Goal: Transaction & Acquisition: Download file/media

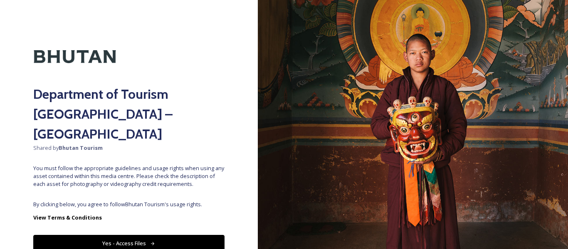
click at [107, 235] on button "Yes - Access Files" at bounding box center [128, 243] width 191 height 17
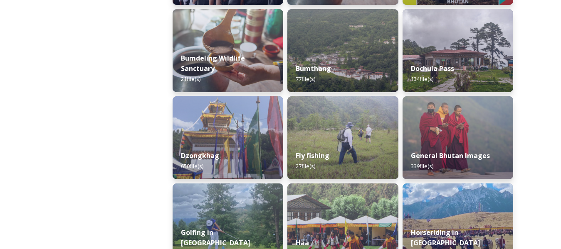
scroll to position [249, 0]
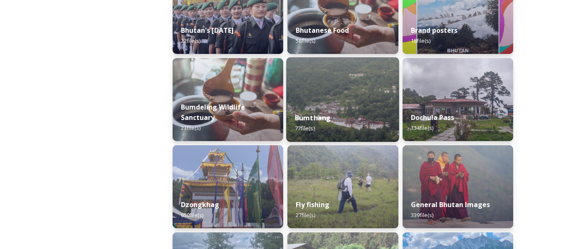
click at [348, 111] on div "Bumthang 77 file(s)" at bounding box center [342, 123] width 113 height 38
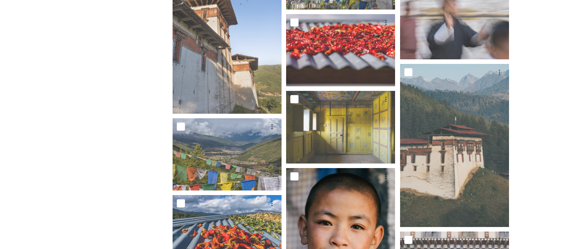
scroll to position [1870, 0]
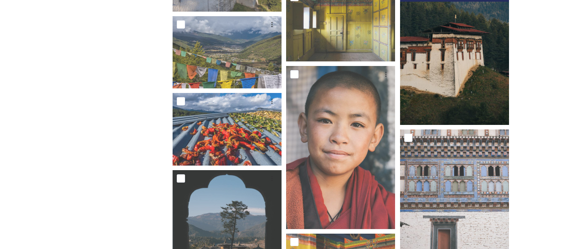
click at [467, 49] on img at bounding box center [454, 43] width 109 height 163
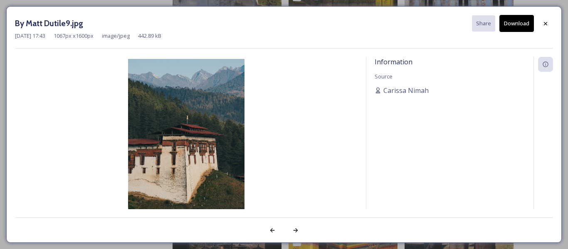
click at [199, 133] on img at bounding box center [186, 146] width 342 height 175
click at [222, 155] on img at bounding box center [186, 146] width 342 height 175
click at [545, 22] on icon at bounding box center [545, 23] width 7 height 7
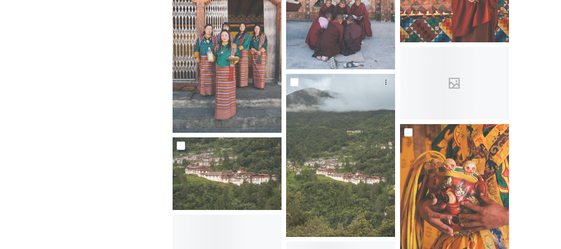
scroll to position [2909, 0]
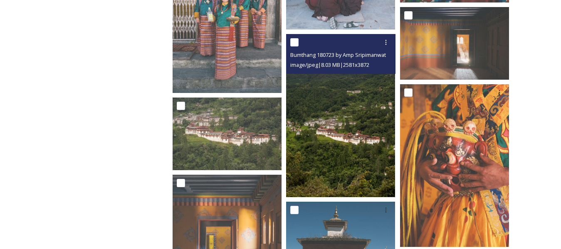
click at [363, 145] on img at bounding box center [340, 115] width 109 height 163
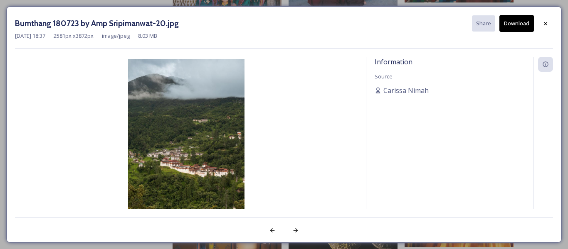
click at [524, 26] on button "Download" at bounding box center [516, 23] width 34 height 17
click at [548, 23] on icon at bounding box center [545, 23] width 7 height 7
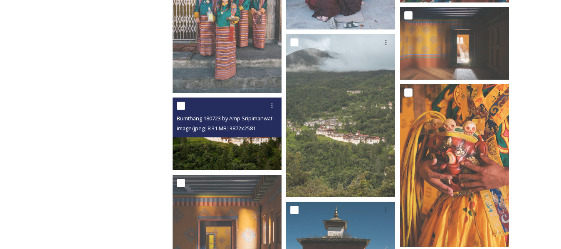
click at [225, 138] on img at bounding box center [226, 134] width 109 height 73
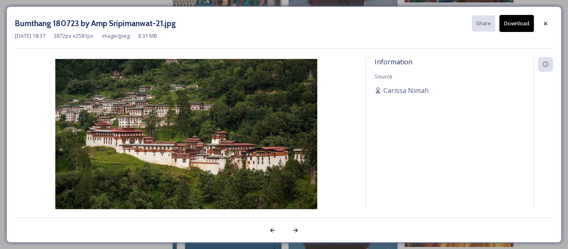
click at [522, 21] on button "Download" at bounding box center [516, 23] width 34 height 17
click at [548, 22] on icon at bounding box center [545, 23] width 7 height 7
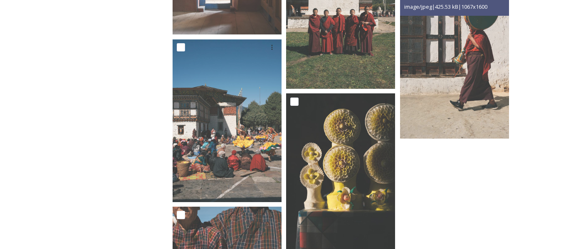
scroll to position [3200, 0]
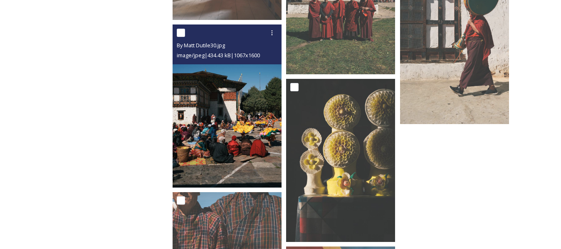
click at [227, 138] on img at bounding box center [226, 106] width 109 height 163
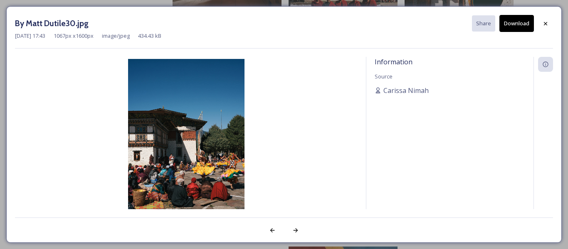
click at [531, 20] on button "Download" at bounding box center [516, 23] width 34 height 17
click at [0, 68] on div "By Matt Dutile30.jpg Share Download [DATE] 17:43 1067 px x 1600 px image/jpeg 4…" at bounding box center [284, 124] width 568 height 249
click at [546, 24] on icon at bounding box center [545, 23] width 7 height 7
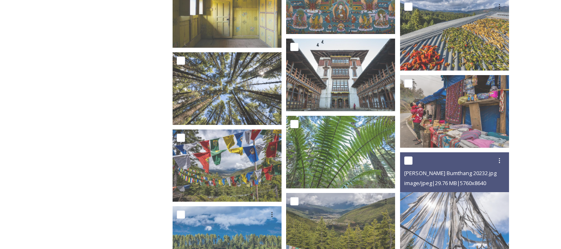
scroll to position [1343, 0]
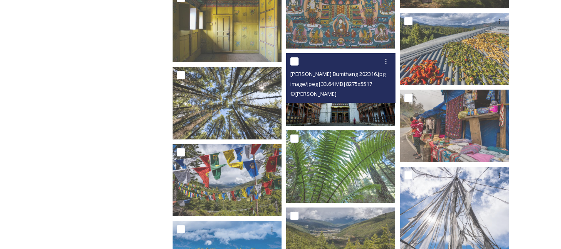
click at [308, 87] on span "image/jpeg | 33.64 MB | 8275 x 5517" at bounding box center [331, 83] width 82 height 7
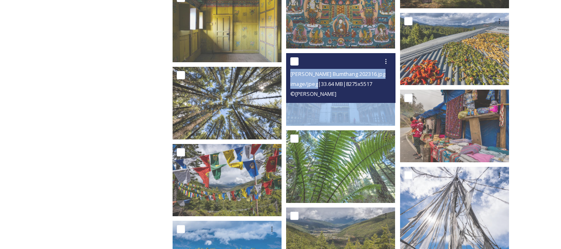
drag, startPoint x: 308, startPoint y: 87, endPoint x: 308, endPoint y: 105, distance: 18.3
click at [308, 104] on div "[PERSON_NAME] Bumthang 202316.jpg image/jpeg | 33.64 MB | 8275 x 5517 © [PERSON…" at bounding box center [340, 89] width 109 height 73
click at [308, 105] on img at bounding box center [340, 89] width 109 height 73
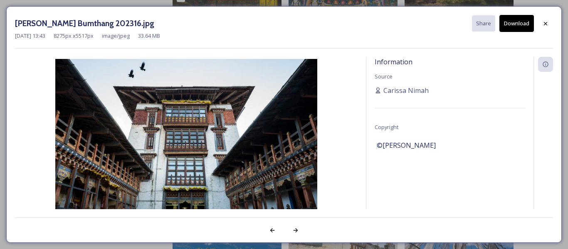
click at [510, 20] on button "Download" at bounding box center [516, 23] width 34 height 17
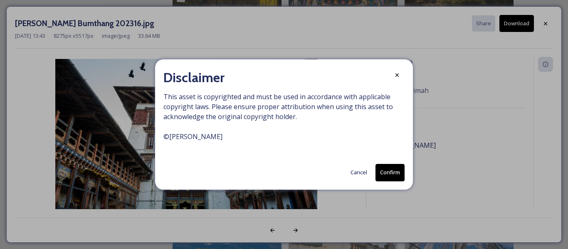
click at [391, 176] on button "Confirm" at bounding box center [389, 172] width 29 height 17
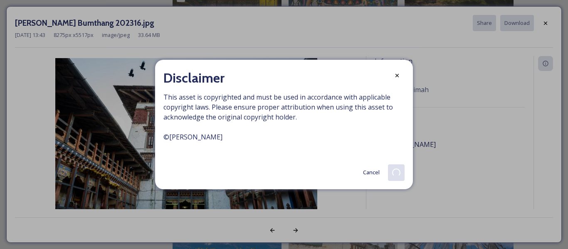
click at [370, 173] on button "Cancel" at bounding box center [371, 173] width 25 height 16
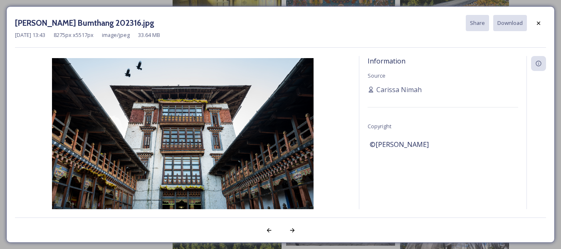
scroll to position [1426, 0]
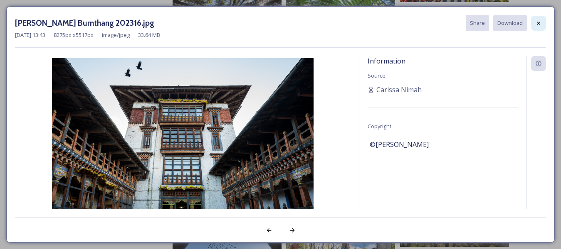
click at [539, 20] on icon at bounding box center [538, 23] width 7 height 7
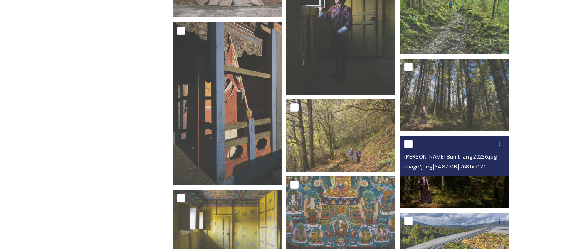
scroll to position [1135, 0]
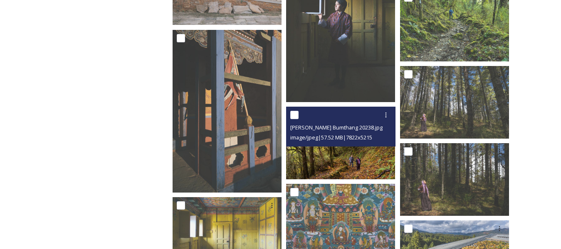
drag, startPoint x: 387, startPoint y: 120, endPoint x: 363, endPoint y: 127, distance: 24.6
click at [363, 127] on span "[PERSON_NAME] Bumthang 20238.jpg" at bounding box center [336, 127] width 92 height 7
click at [357, 155] on img at bounding box center [340, 143] width 109 height 73
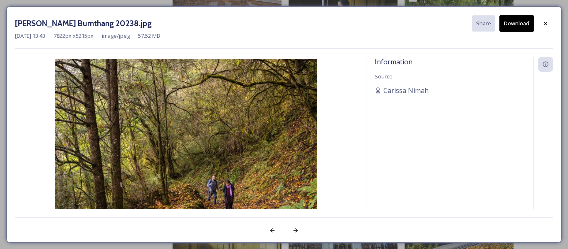
drag, startPoint x: 546, startPoint y: 23, endPoint x: 532, endPoint y: 56, distance: 35.5
click at [546, 23] on icon at bounding box center [545, 23] width 7 height 7
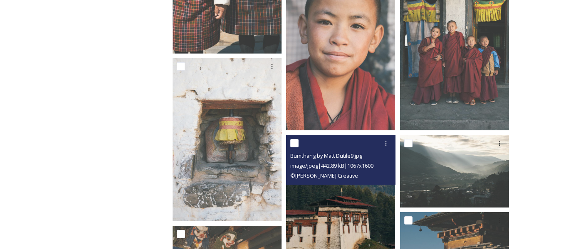
scroll to position [595, 0]
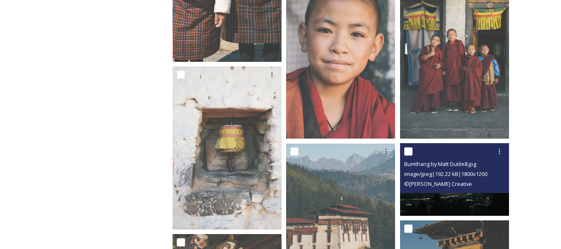
click at [436, 189] on div "© [PERSON_NAME] Creative" at bounding box center [455, 184] width 103 height 10
click at [465, 194] on img at bounding box center [454, 179] width 109 height 73
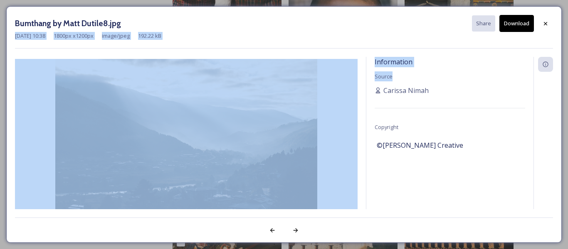
drag, startPoint x: 548, startPoint y: 24, endPoint x: 487, endPoint y: 79, distance: 83.0
click at [487, 79] on div "Bumthang by Matt Dutile8.jpg Share Download [DATE] 10:38 1800 px x 1200 px imag…" at bounding box center [283, 124] width 555 height 237
click at [520, 25] on button "Download" at bounding box center [516, 23] width 34 height 17
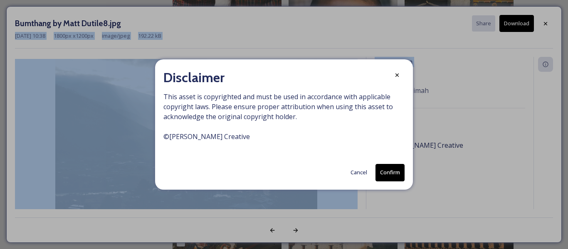
click at [354, 178] on button "Cancel" at bounding box center [358, 173] width 25 height 16
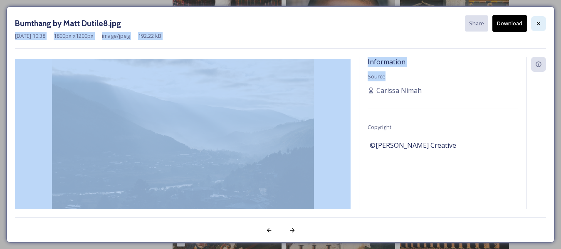
click at [540, 24] on icon at bounding box center [538, 23] width 7 height 7
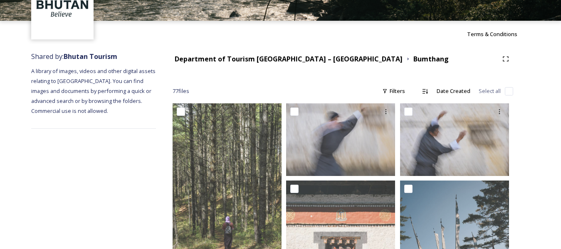
scroll to position [0, 0]
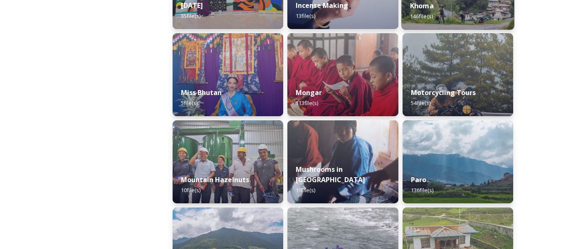
scroll to position [665, 0]
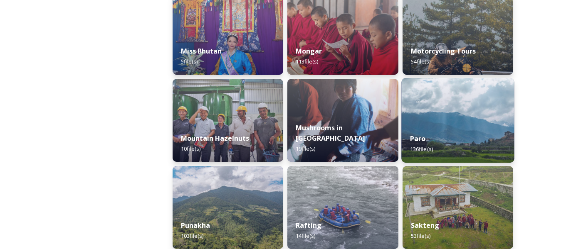
click at [435, 120] on img at bounding box center [457, 120] width 113 height 85
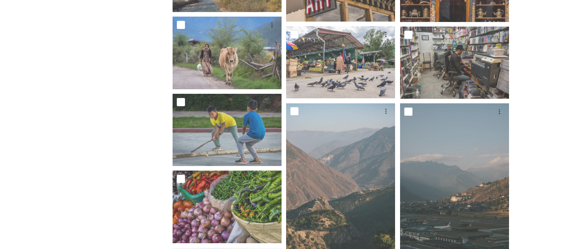
scroll to position [2868, 0]
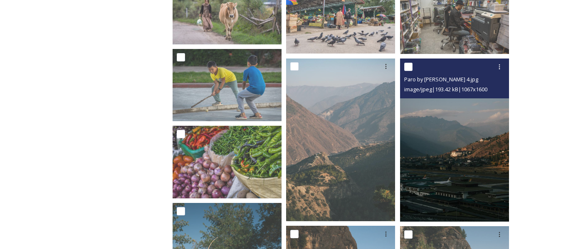
click at [443, 178] on img at bounding box center [454, 140] width 109 height 163
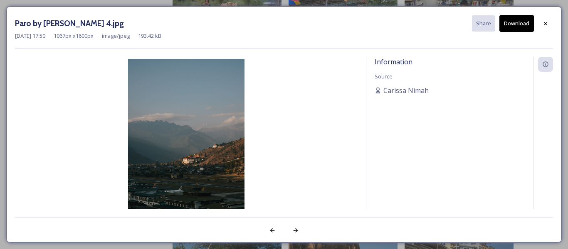
click at [527, 24] on button "Download" at bounding box center [516, 23] width 34 height 17
click at [543, 24] on icon at bounding box center [545, 23] width 7 height 7
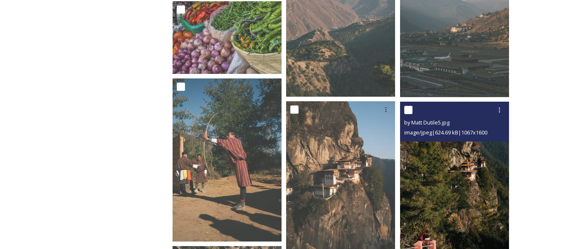
scroll to position [3075, 0]
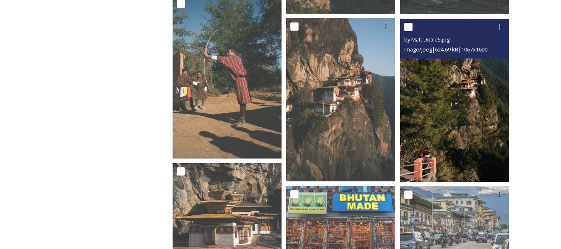
click at [492, 102] on img at bounding box center [454, 100] width 109 height 163
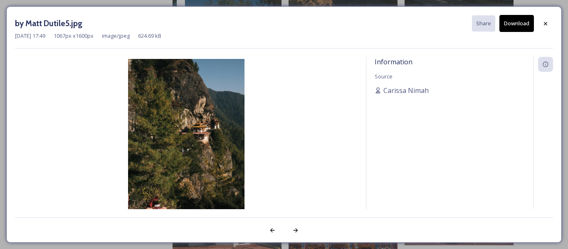
click at [524, 27] on button "Download" at bounding box center [516, 23] width 34 height 17
click at [549, 22] on div at bounding box center [545, 23] width 15 height 15
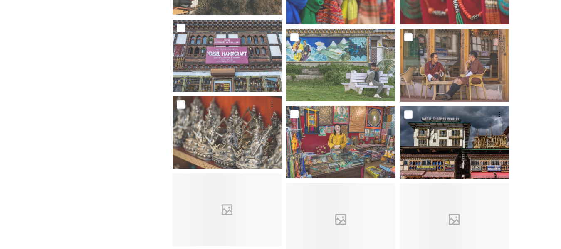
scroll to position [3491, 0]
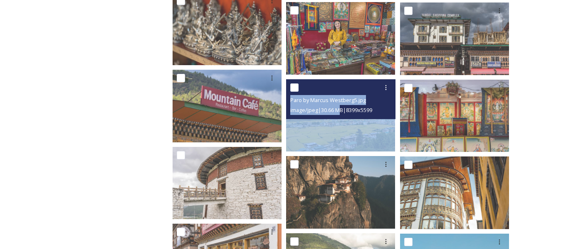
drag, startPoint x: 344, startPoint y: 108, endPoint x: 344, endPoint y: 126, distance: 18.3
click at [344, 126] on div "Paro by Marcus Westberg5.jpg image/jpeg | 30.66 MB | 8399 x 5599" at bounding box center [340, 115] width 109 height 73
click at [344, 126] on img at bounding box center [340, 115] width 109 height 73
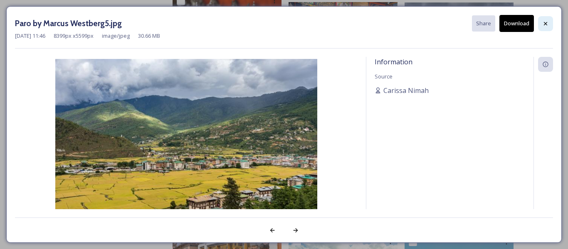
click at [544, 23] on icon at bounding box center [545, 23] width 7 height 7
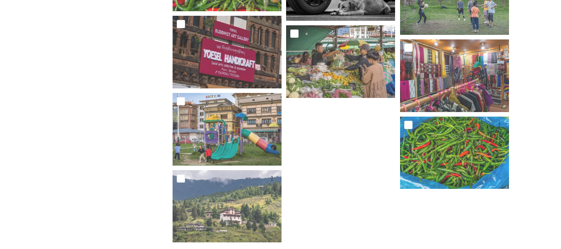
scroll to position [4264, 0]
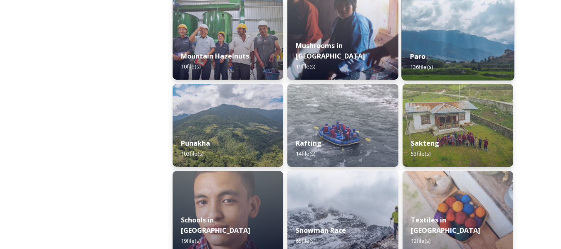
scroll to position [748, 0]
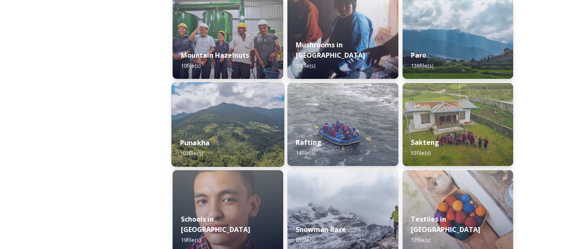
click at [237, 125] on img at bounding box center [227, 124] width 113 height 85
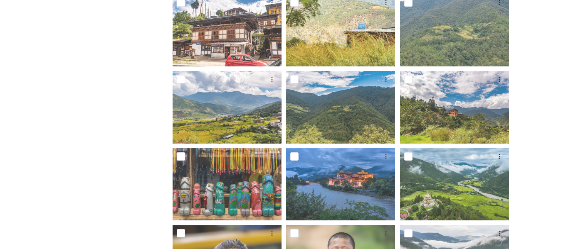
scroll to position [332, 0]
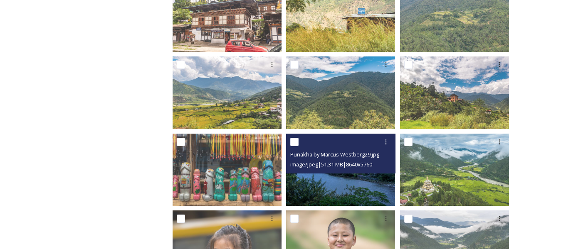
click at [331, 185] on img at bounding box center [340, 170] width 109 height 73
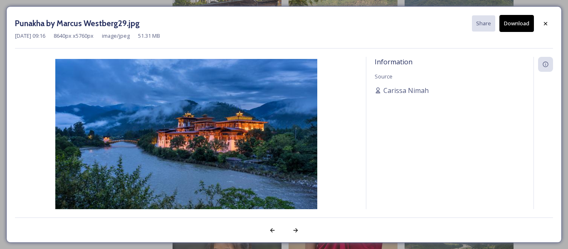
click at [531, 22] on button "Download" at bounding box center [516, 23] width 34 height 17
click at [550, 27] on div at bounding box center [545, 23] width 15 height 15
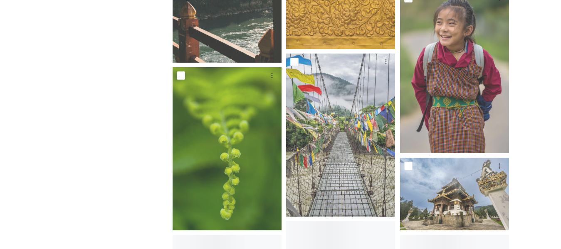
scroll to position [1371, 0]
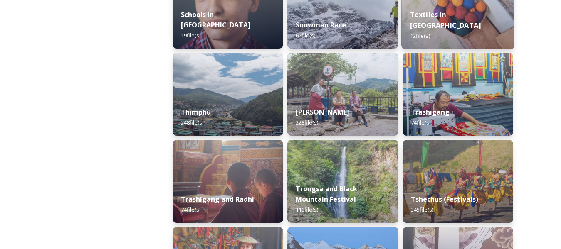
scroll to position [956, 0]
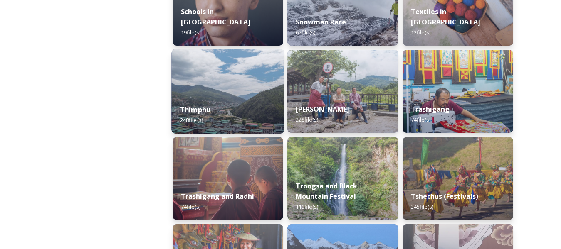
click at [203, 85] on img at bounding box center [227, 91] width 113 height 85
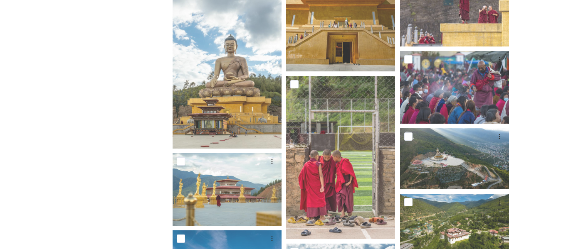
scroll to position [374, 0]
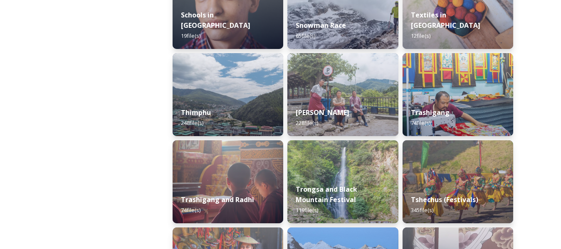
scroll to position [997, 0]
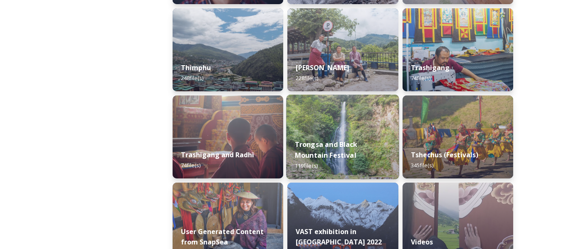
click at [356, 136] on div "Trongsa and Black Mountain Festival 119 file(s)" at bounding box center [342, 155] width 113 height 48
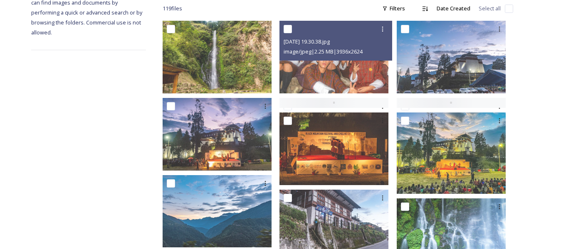
scroll to position [208, 0]
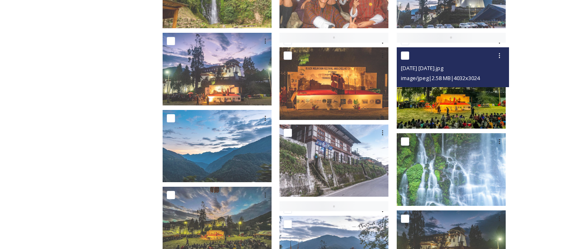
click at [445, 98] on img at bounding box center [450, 88] width 109 height 82
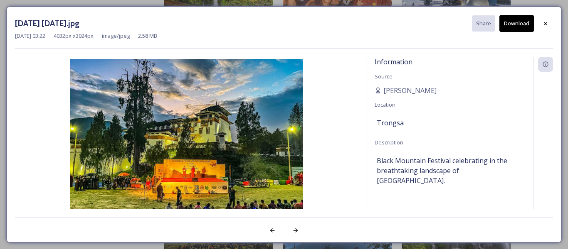
click at [548, 20] on div at bounding box center [545, 23] width 15 height 15
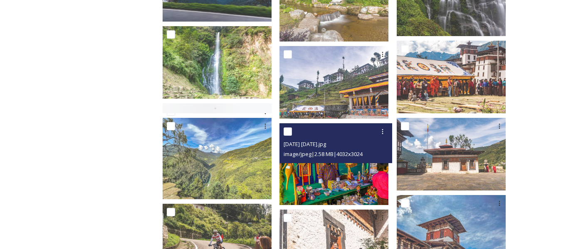
scroll to position [623, 0]
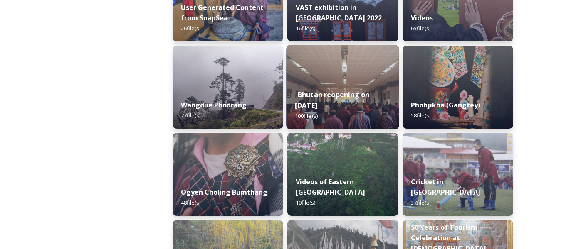
scroll to position [1205, 0]
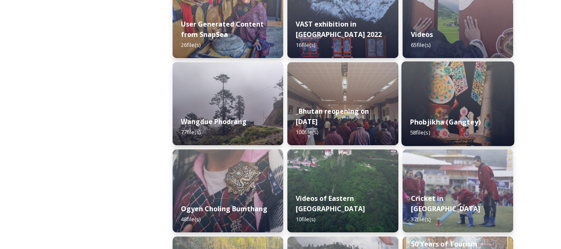
click at [420, 92] on img at bounding box center [457, 104] width 113 height 85
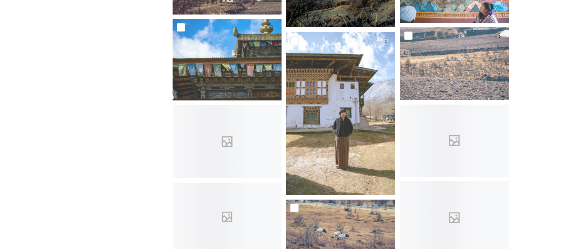
scroll to position [706, 0]
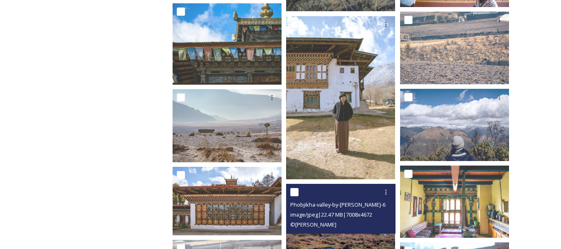
click at [343, 234] on div "Phobjikha-valley-by-[PERSON_NAME]-6.jpg image/jpeg | 22.47 MB | 7008 x 4672 © […" at bounding box center [340, 209] width 109 height 50
click at [350, 194] on div at bounding box center [341, 192] width 103 height 15
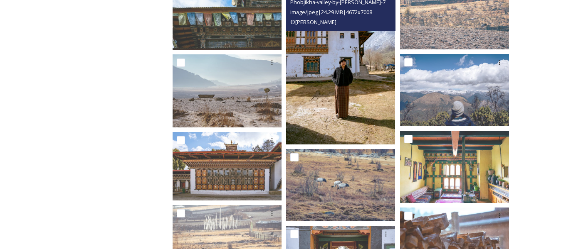
scroll to position [790, 0]
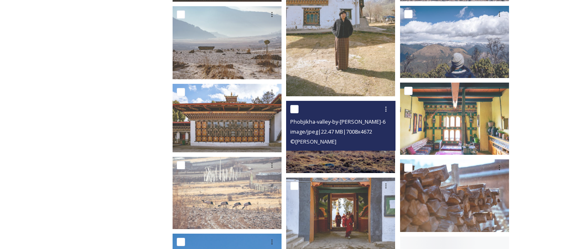
click at [340, 160] on img at bounding box center [340, 137] width 109 height 73
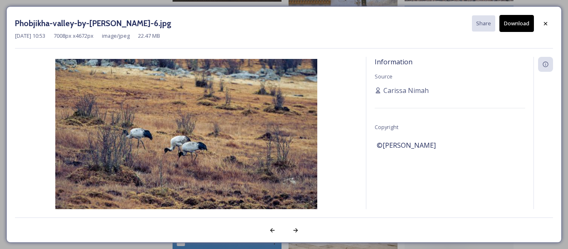
click at [340, 160] on img at bounding box center [186, 146] width 342 height 175
click at [511, 25] on button "Download" at bounding box center [516, 23] width 34 height 17
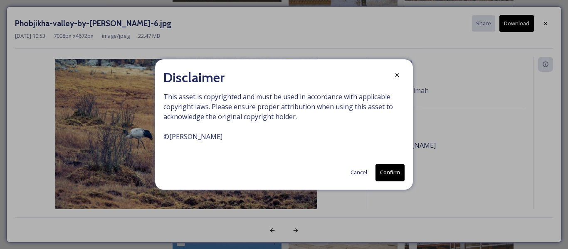
click at [383, 177] on button "Confirm" at bounding box center [389, 172] width 29 height 17
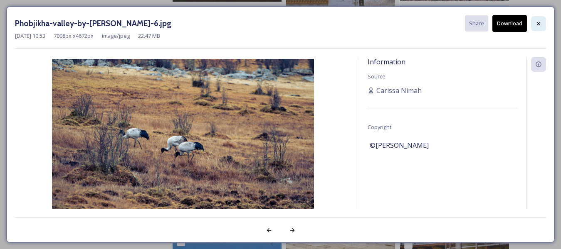
click at [538, 19] on div at bounding box center [538, 23] width 15 height 15
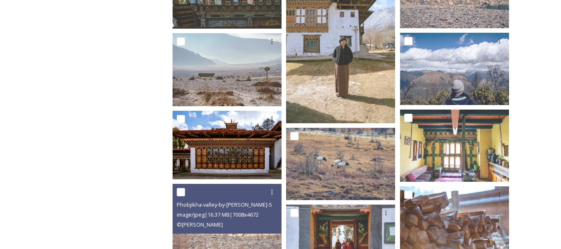
scroll to position [748, 0]
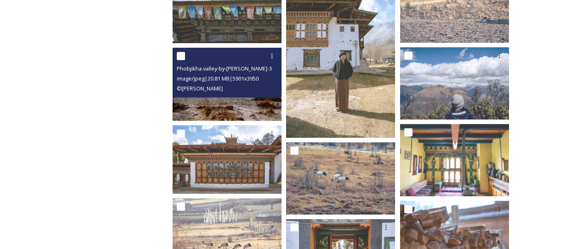
click at [227, 105] on div "Phobjikha-valley-by-[PERSON_NAME]-39.jpg image/jpeg | 20.81 MB | 5901 x 3950 © …" at bounding box center [226, 84] width 109 height 73
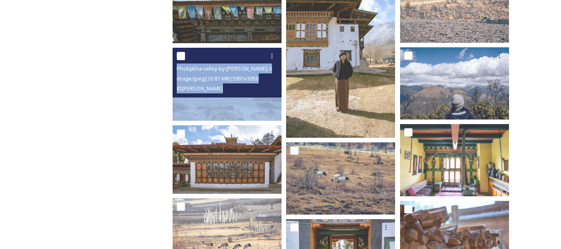
click at [227, 105] on img at bounding box center [226, 84] width 109 height 73
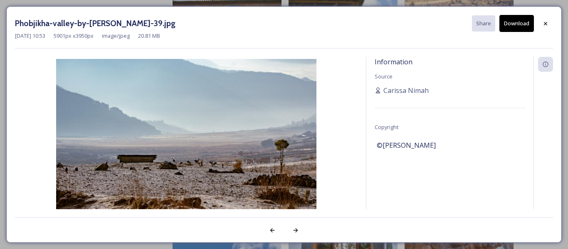
click at [521, 26] on button "Download" at bounding box center [516, 23] width 34 height 17
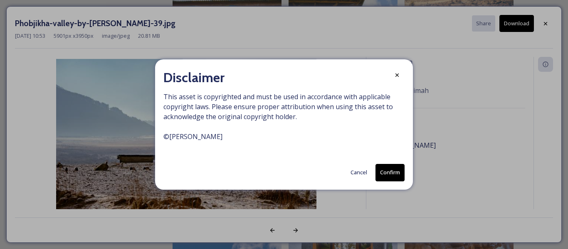
click at [384, 172] on button "Confirm" at bounding box center [389, 172] width 29 height 17
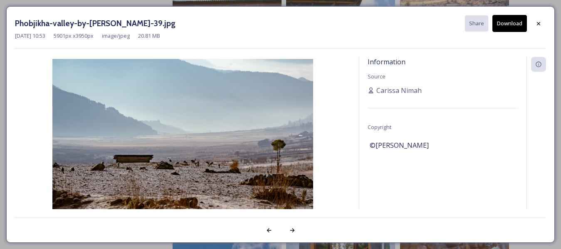
click at [320, 154] on img at bounding box center [182, 146] width 335 height 175
click at [497, 83] on div "Information Source [PERSON_NAME] Copyright ©[PERSON_NAME]" at bounding box center [442, 144] width 167 height 175
click at [533, 25] on div at bounding box center [538, 23] width 15 height 15
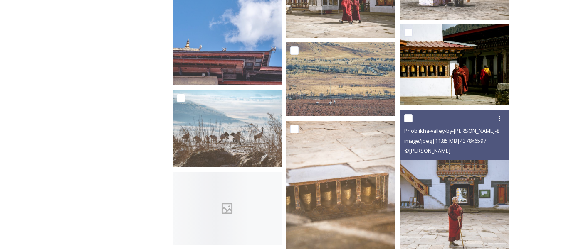
scroll to position [1122, 0]
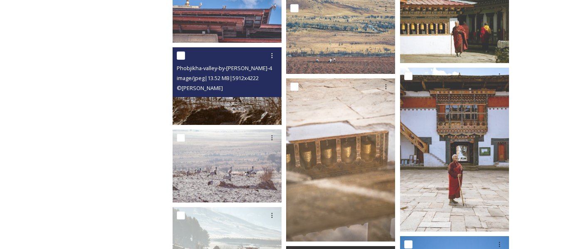
click at [226, 106] on img at bounding box center [226, 86] width 109 height 78
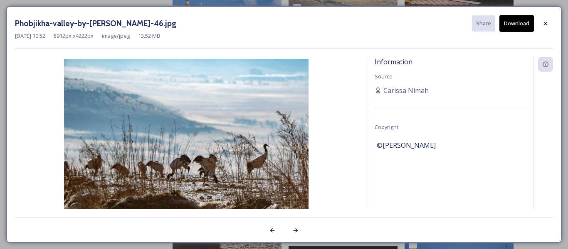
click at [525, 24] on button "Download" at bounding box center [516, 23] width 34 height 17
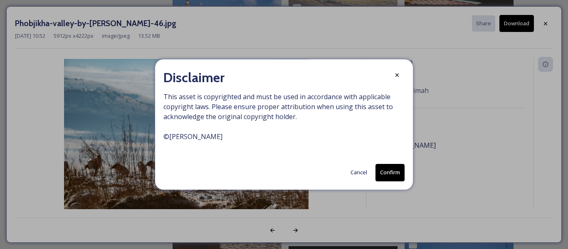
click at [386, 168] on button "Confirm" at bounding box center [389, 172] width 29 height 17
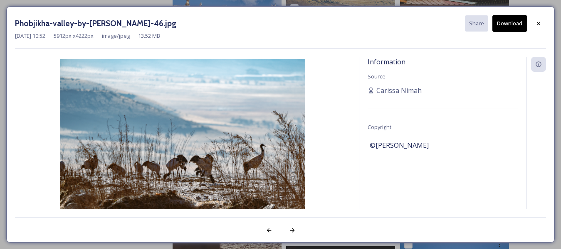
click at [542, 21] on div at bounding box center [538, 23] width 15 height 15
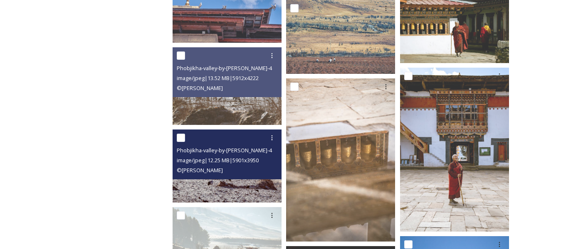
click at [209, 182] on img at bounding box center [226, 166] width 109 height 73
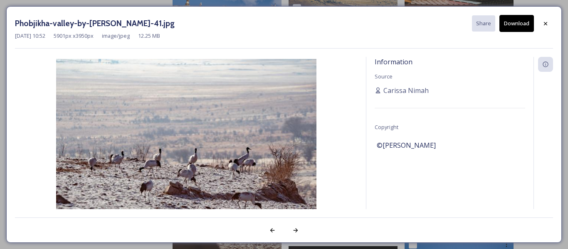
click at [520, 25] on button "Download" at bounding box center [516, 23] width 34 height 17
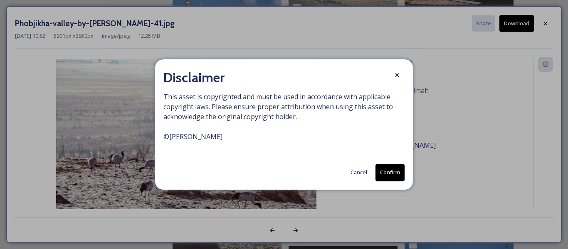
click at [389, 170] on button "Confirm" at bounding box center [389, 172] width 29 height 17
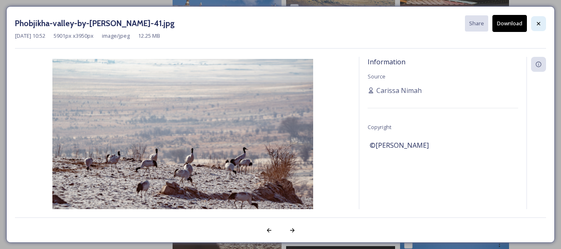
click at [540, 23] on icon at bounding box center [538, 23] width 7 height 7
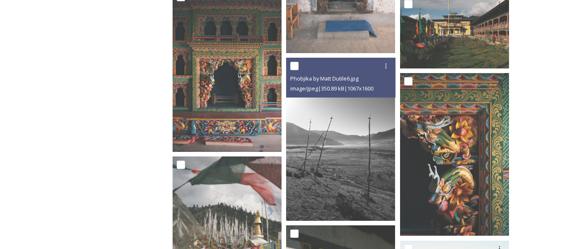
scroll to position [1928, 0]
